Goal: Transaction & Acquisition: Purchase product/service

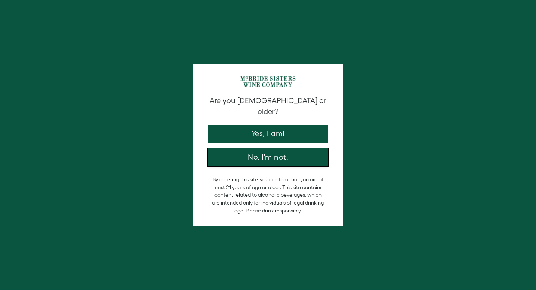
click at [255, 153] on button "No, I'm not." at bounding box center [268, 157] width 120 height 18
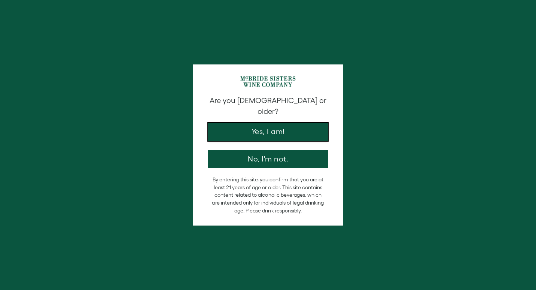
click at [255, 123] on button "Yes, I am!" at bounding box center [268, 132] width 120 height 18
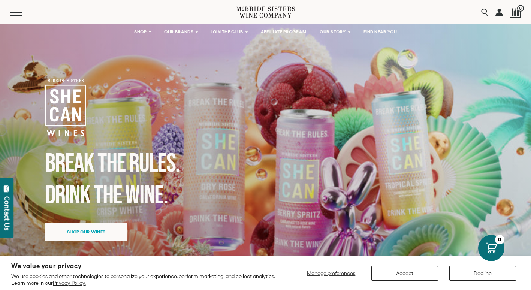
scroll to position [13, 0]
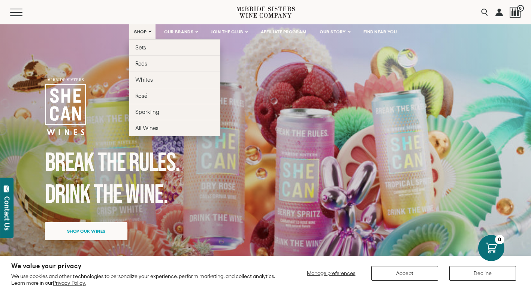
click at [150, 31] on link "SHOP" at bounding box center [142, 31] width 26 height 15
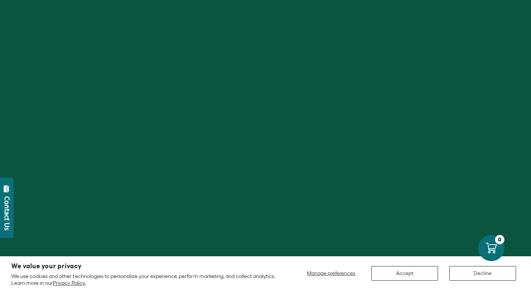
scroll to position [13, 0]
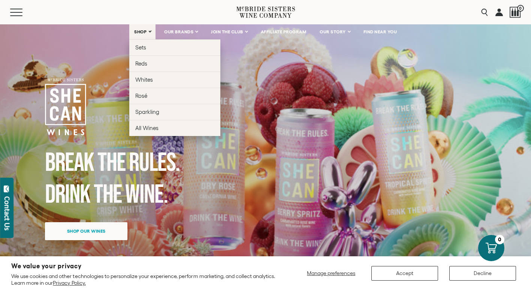
click at [149, 30] on link "SHOP" at bounding box center [142, 31] width 26 height 15
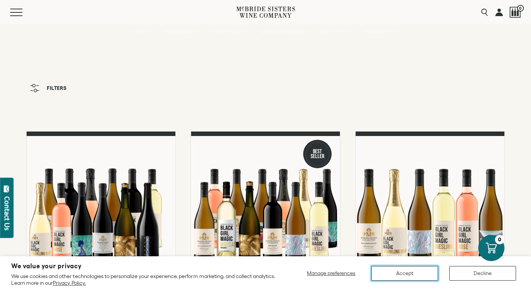
click at [404, 266] on button "Accept" at bounding box center [404, 273] width 67 height 15
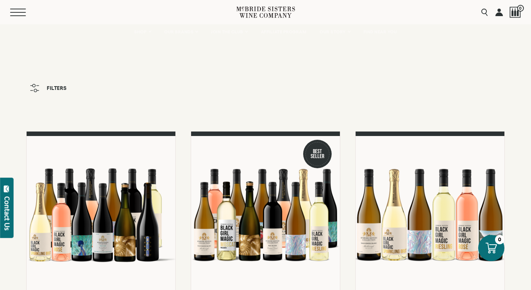
click at [21, 14] on button "Menu" at bounding box center [23, 12] width 27 height 7
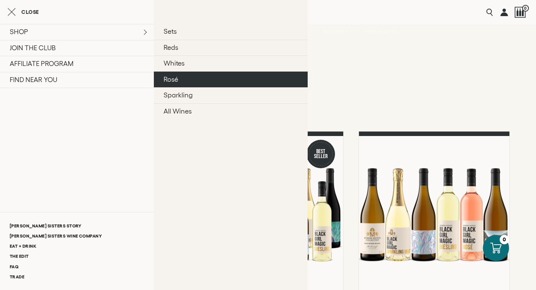
click at [173, 81] on link "Rosé" at bounding box center [231, 80] width 154 height 16
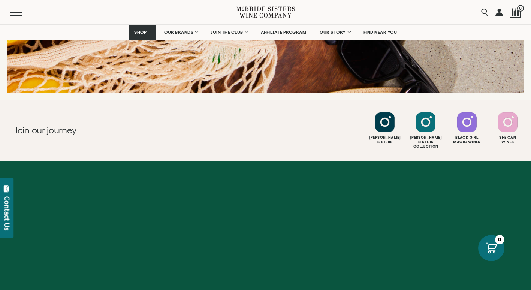
scroll to position [1154, 0]
